Goal: Navigation & Orientation: Find specific page/section

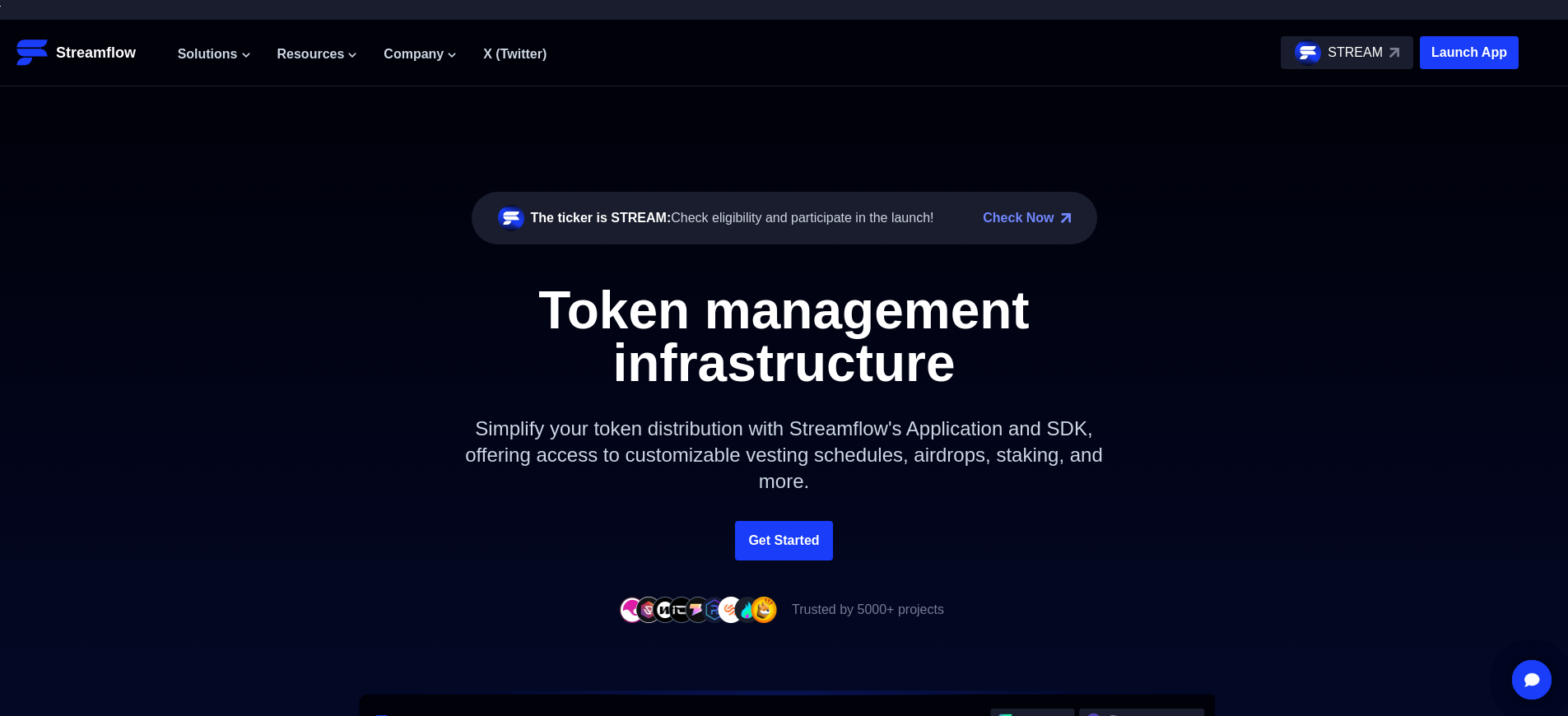
click at [1469, 53] on p "Launch App" at bounding box center [1469, 53] width 99 height 33
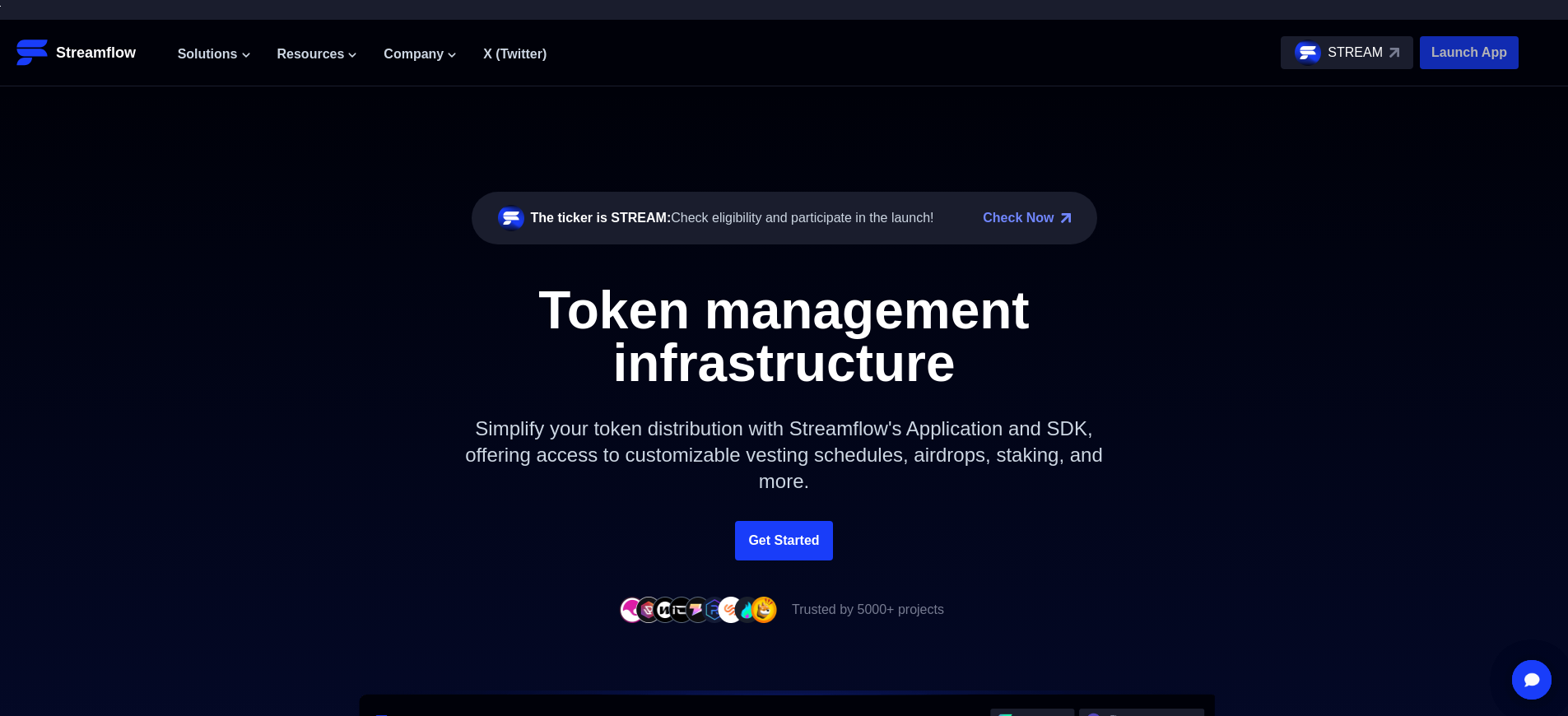
click at [1469, 53] on p "Launch App" at bounding box center [1469, 53] width 99 height 33
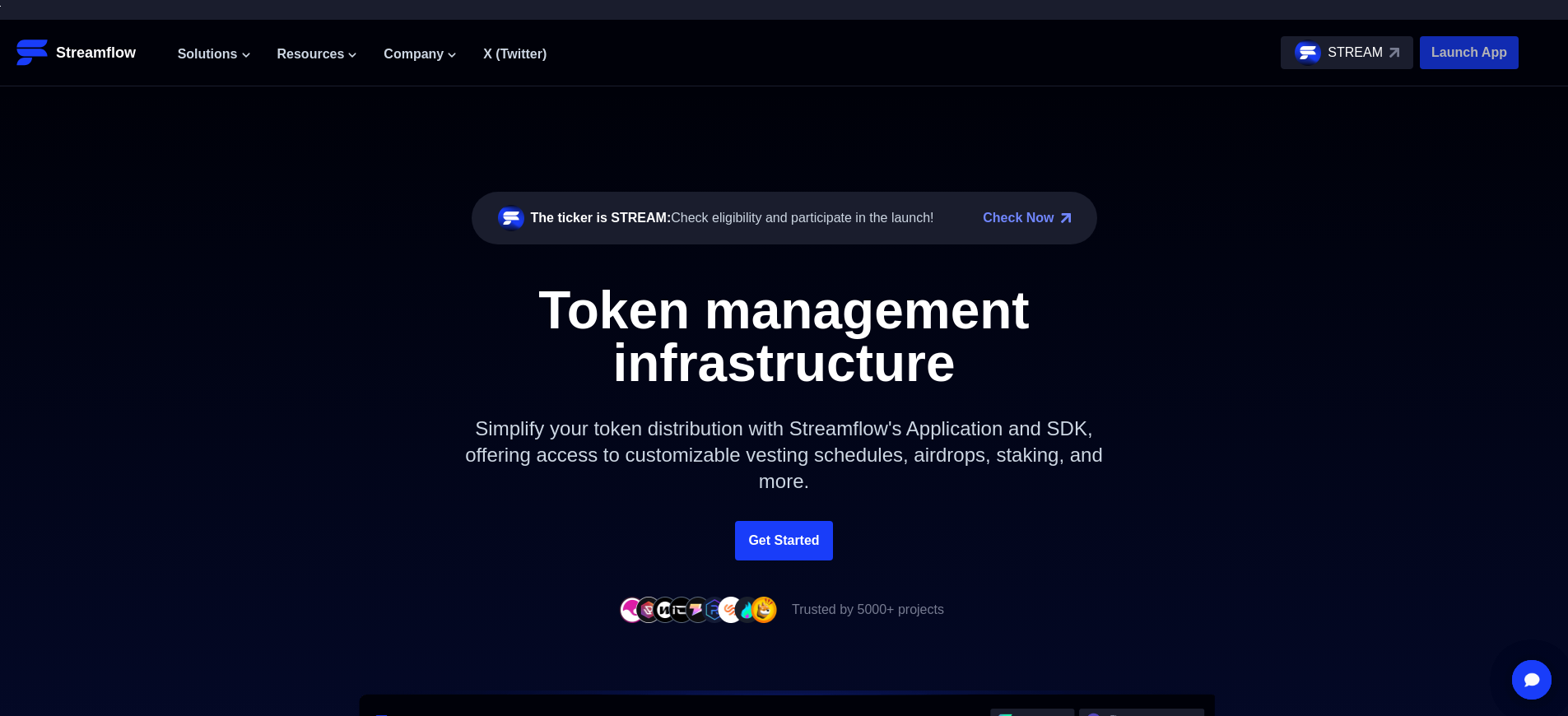
click at [1469, 53] on p "Launch App" at bounding box center [1469, 53] width 99 height 33
